Goal: Transaction & Acquisition: Purchase product/service

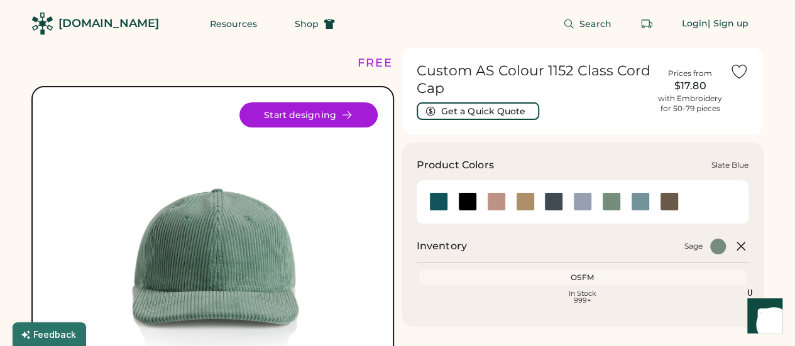
click at [644, 204] on div at bounding box center [640, 201] width 19 height 19
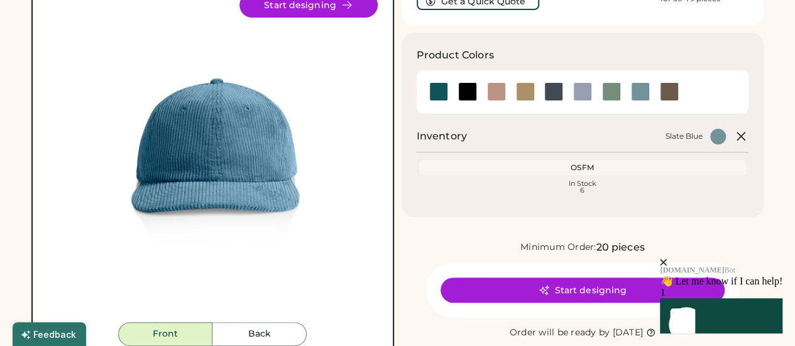
scroll to position [111, 0]
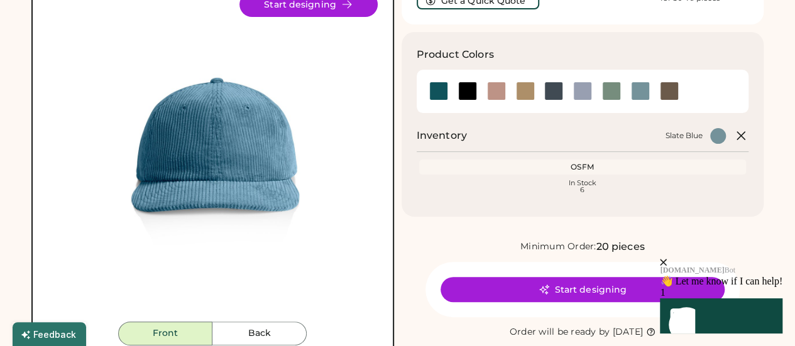
click at [526, 167] on div "OSFM" at bounding box center [583, 167] width 322 height 10
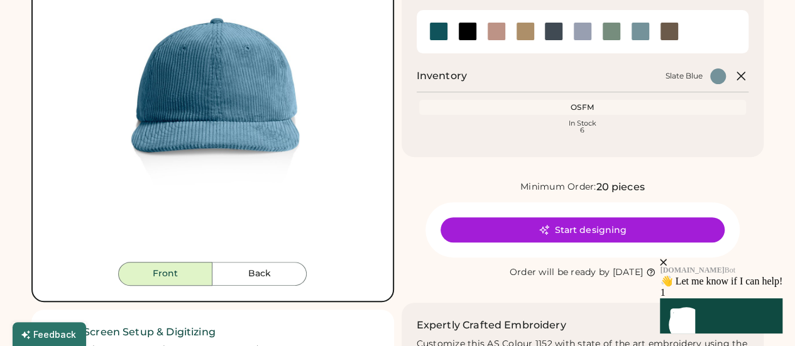
scroll to position [171, 0]
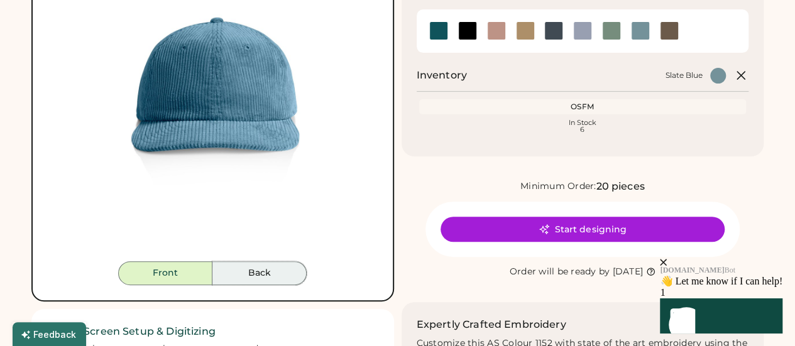
click at [264, 281] on button "Back" at bounding box center [259, 273] width 94 height 24
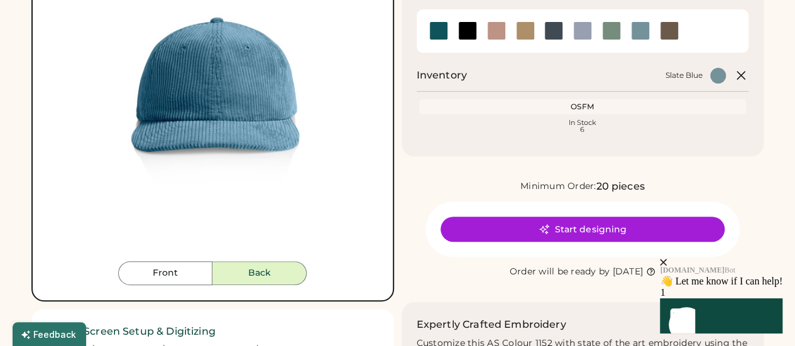
click at [256, 278] on button "Back" at bounding box center [259, 273] width 94 height 24
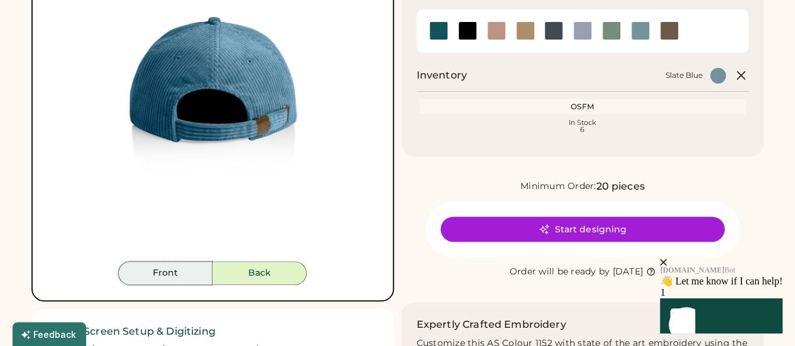
click at [191, 267] on button "Front" at bounding box center [165, 273] width 94 height 24
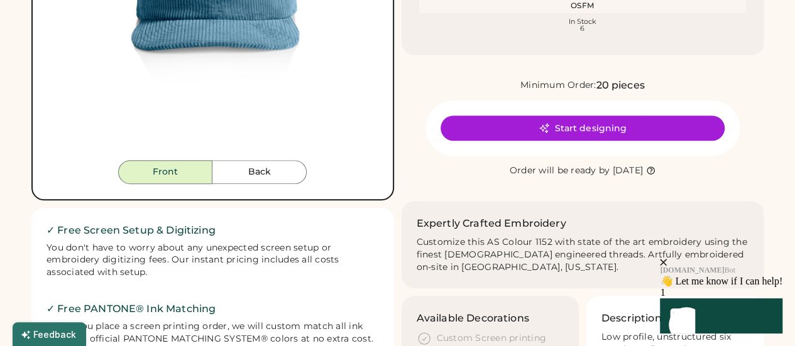
scroll to position [247, 0]
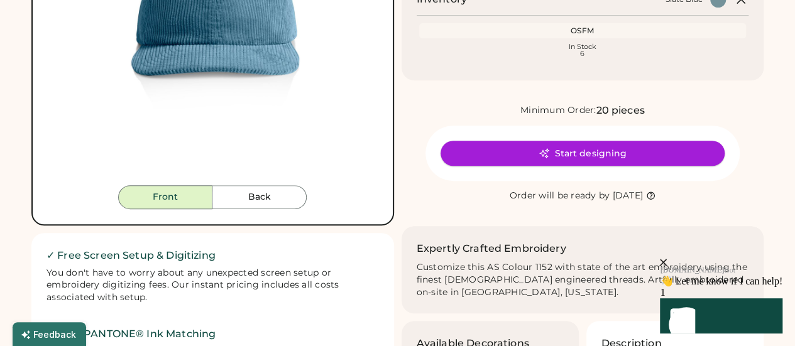
click at [515, 157] on button "Start designing" at bounding box center [582, 153] width 284 height 25
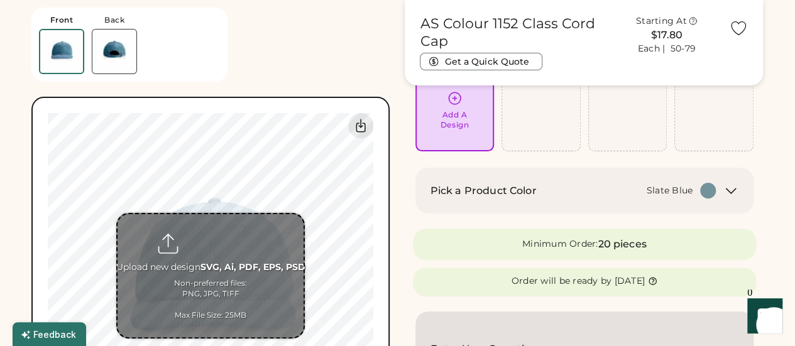
scroll to position [107, 0]
